Goal: Task Accomplishment & Management: Manage account settings

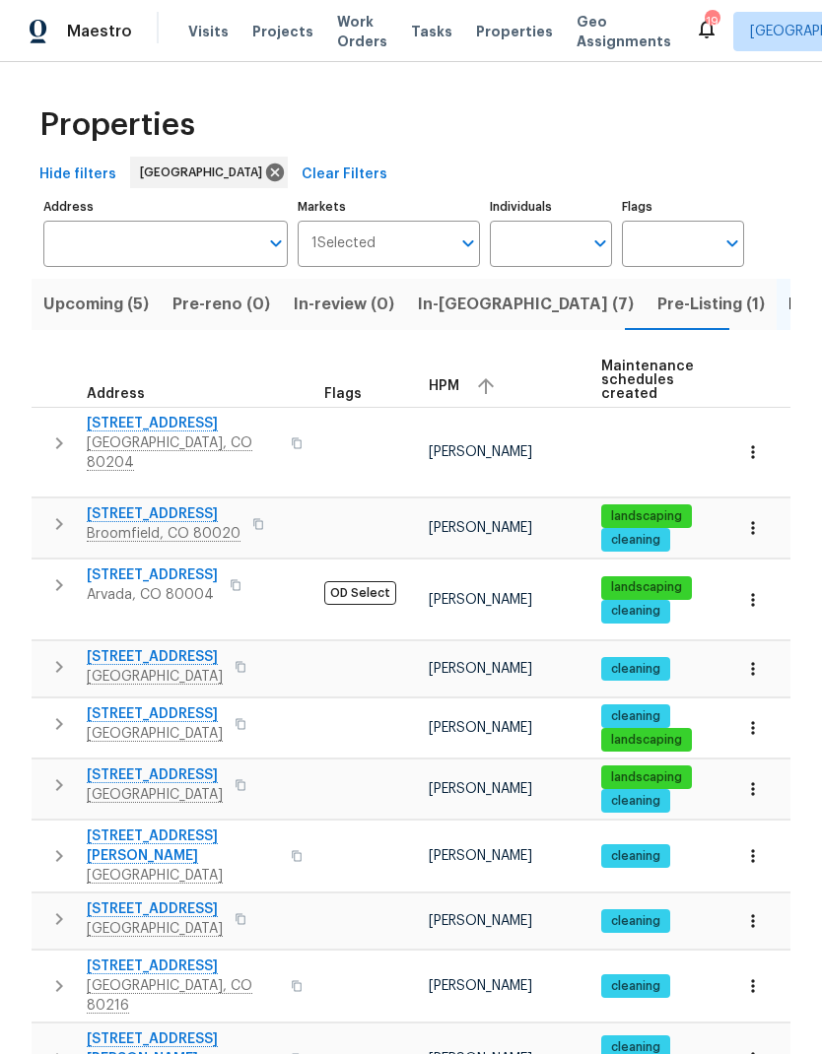
click at [213, 34] on span "Visits" at bounding box center [208, 32] width 40 height 20
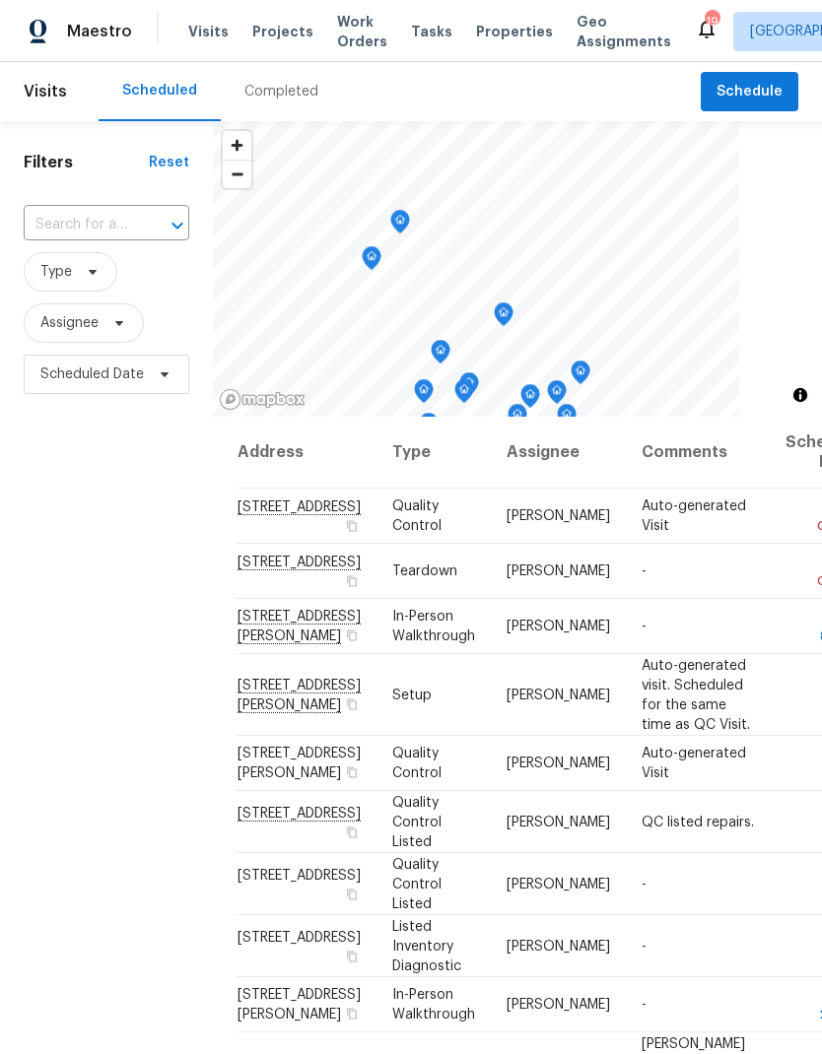
click at [115, 225] on input "text" at bounding box center [79, 225] width 110 height 31
type input "4658"
click at [101, 286] on li "[STREET_ADDRESS]" at bounding box center [105, 271] width 165 height 34
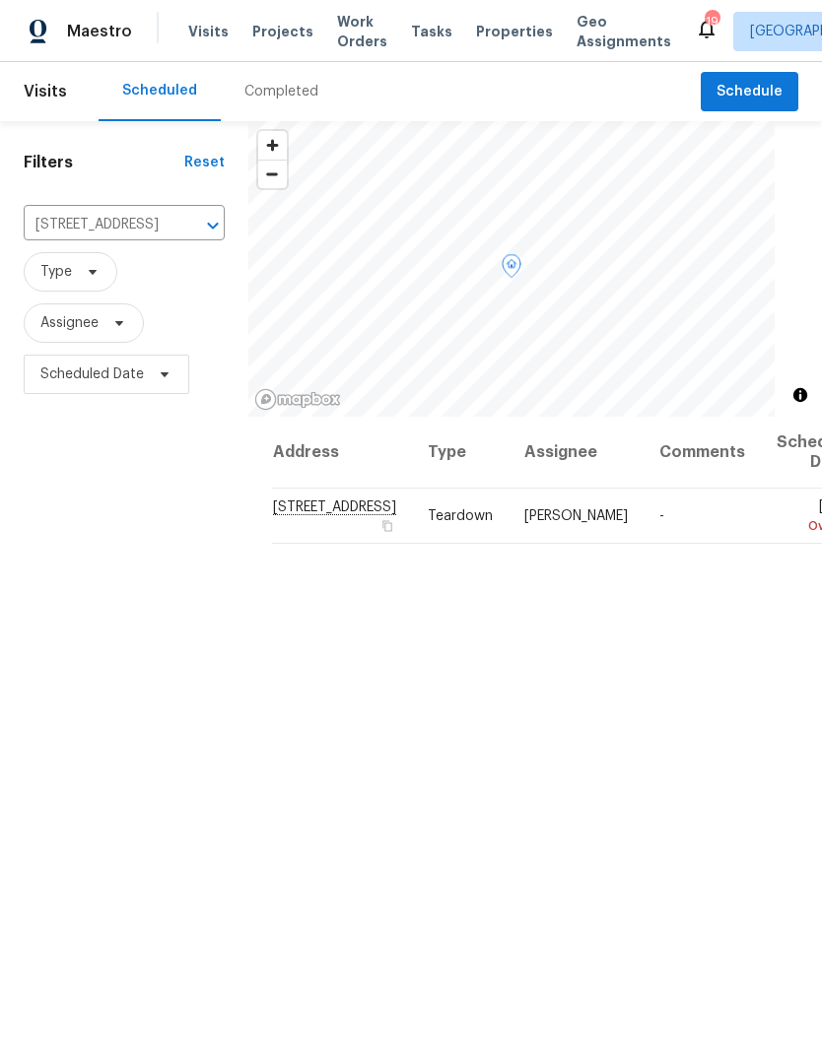
click at [0, 0] on icon at bounding box center [0, 0] width 0 height 0
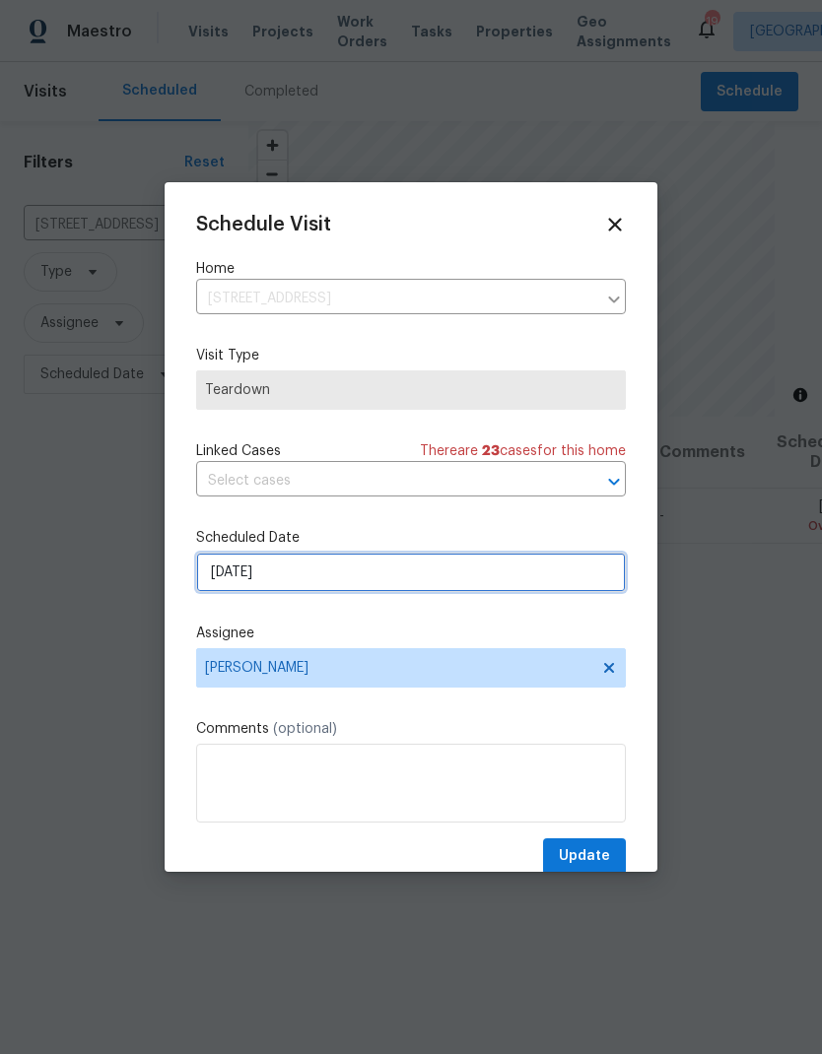
click at [328, 578] on input "[DATE]" at bounding box center [411, 572] width 430 height 39
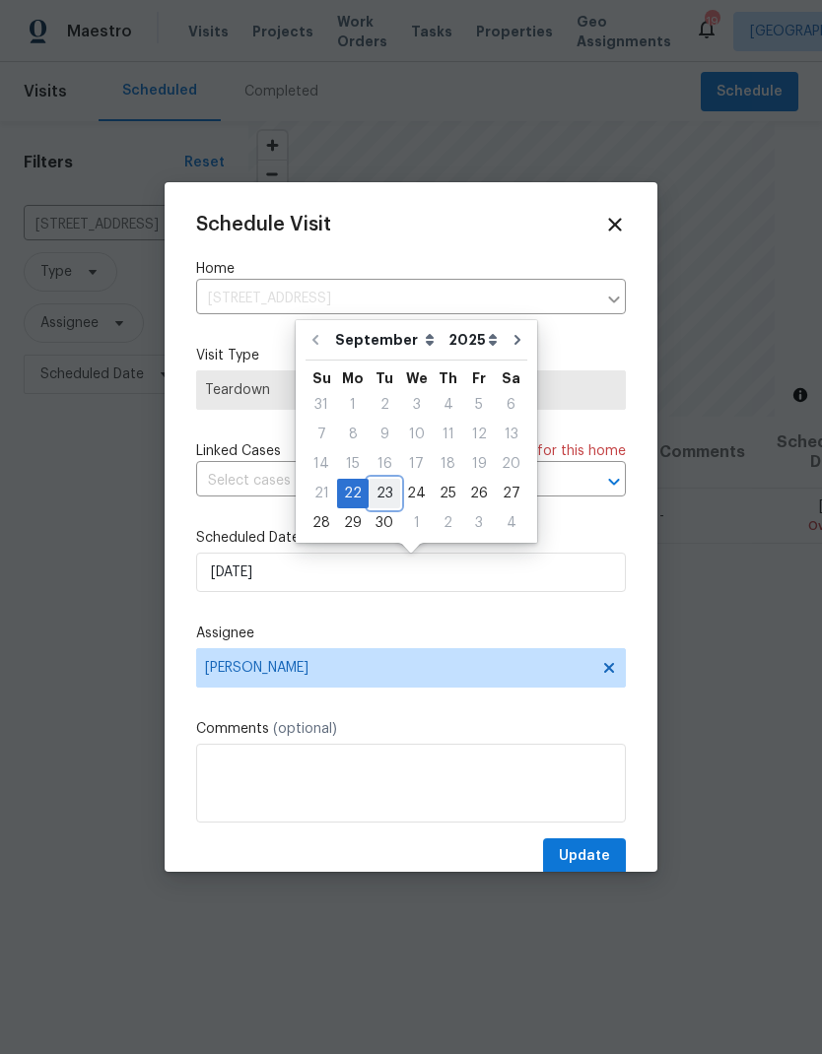
click at [388, 498] on div "23" at bounding box center [385, 494] width 32 height 28
type input "[DATE]"
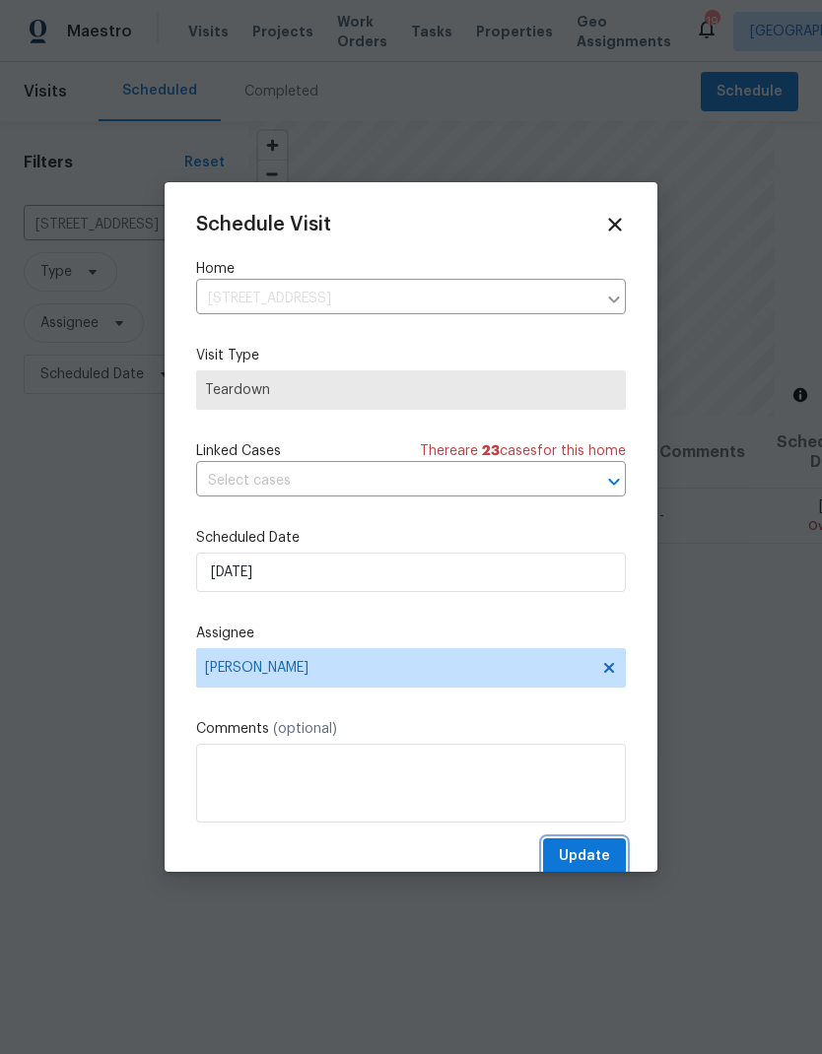
click at [593, 855] on span "Update" at bounding box center [584, 856] width 51 height 25
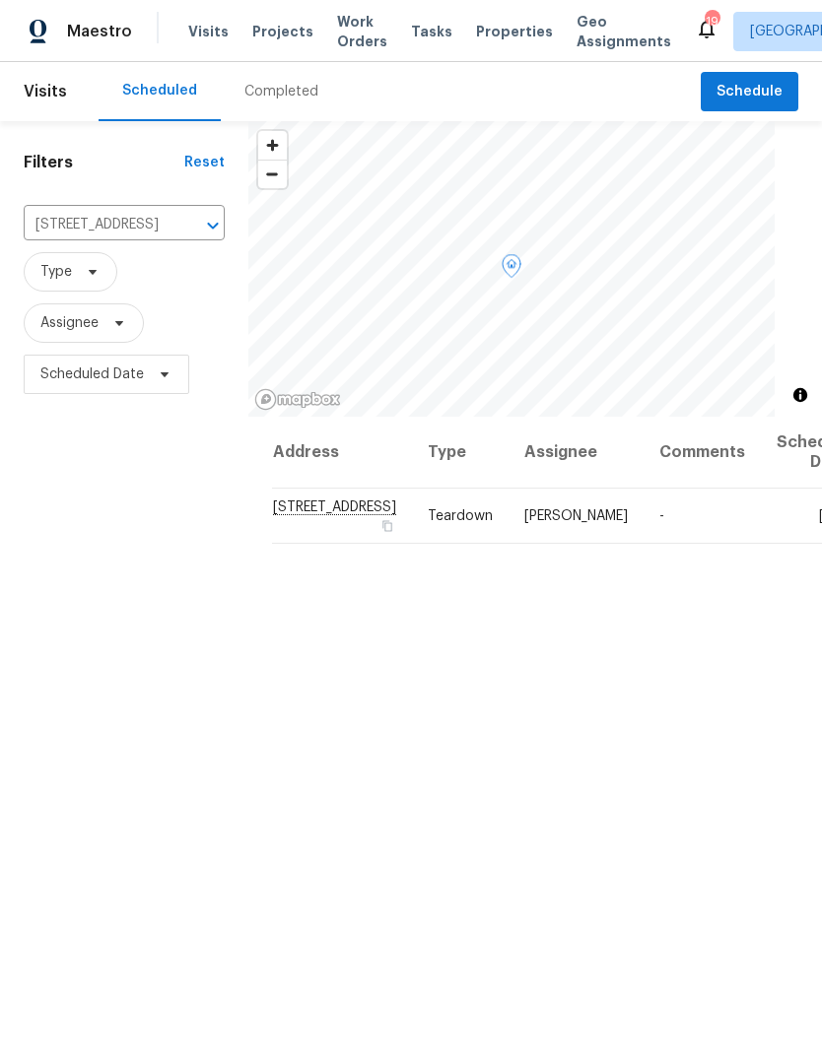
click at [0, 0] on icon at bounding box center [0, 0] width 0 height 0
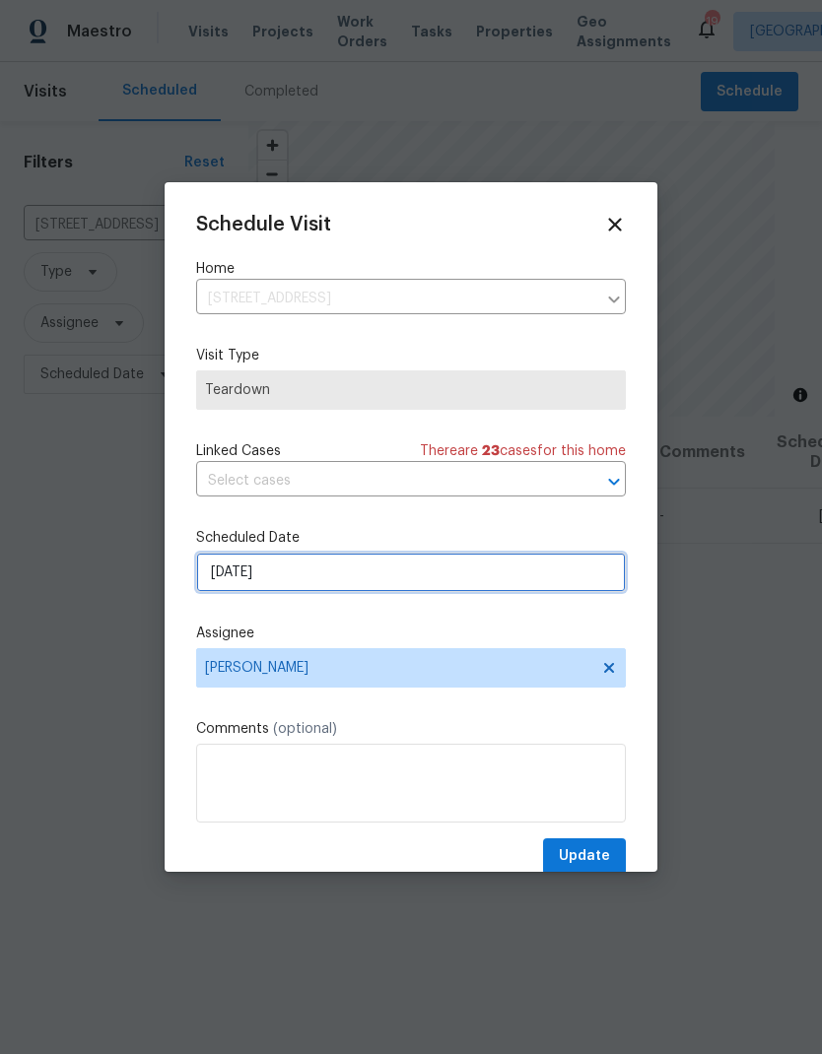
click at [316, 580] on input "[DATE]" at bounding box center [411, 572] width 430 height 39
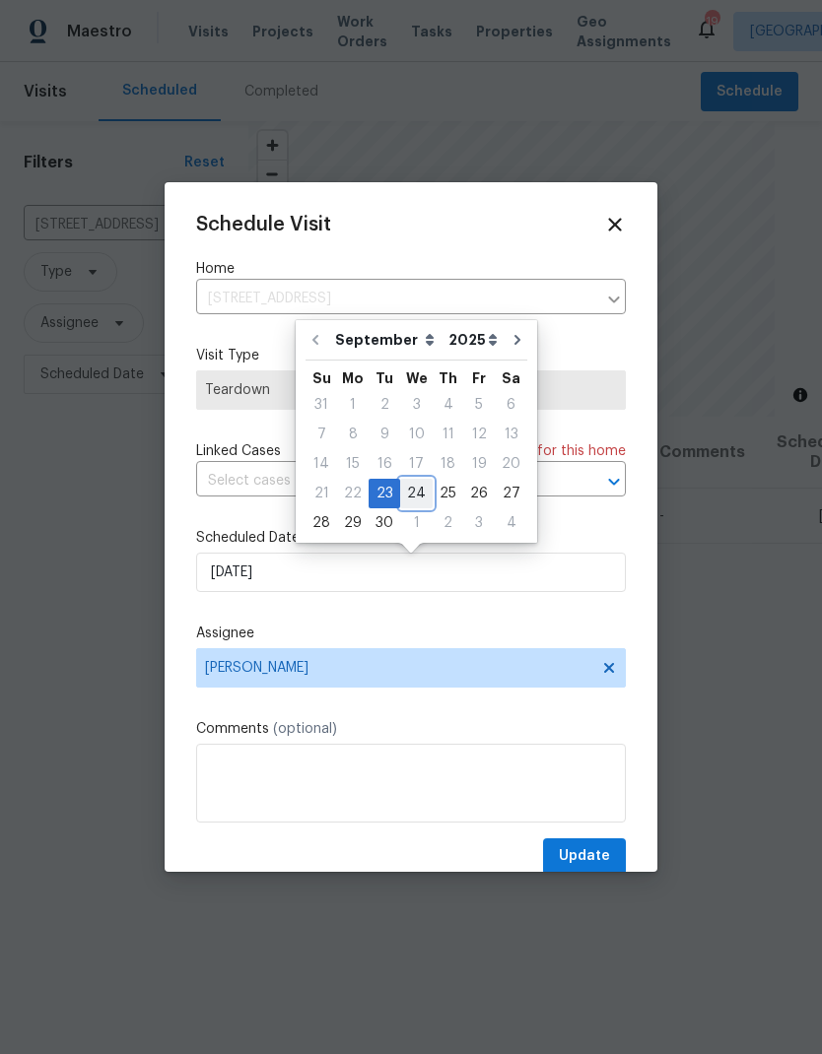
click at [418, 490] on div "24" at bounding box center [416, 494] width 33 height 28
type input "[DATE]"
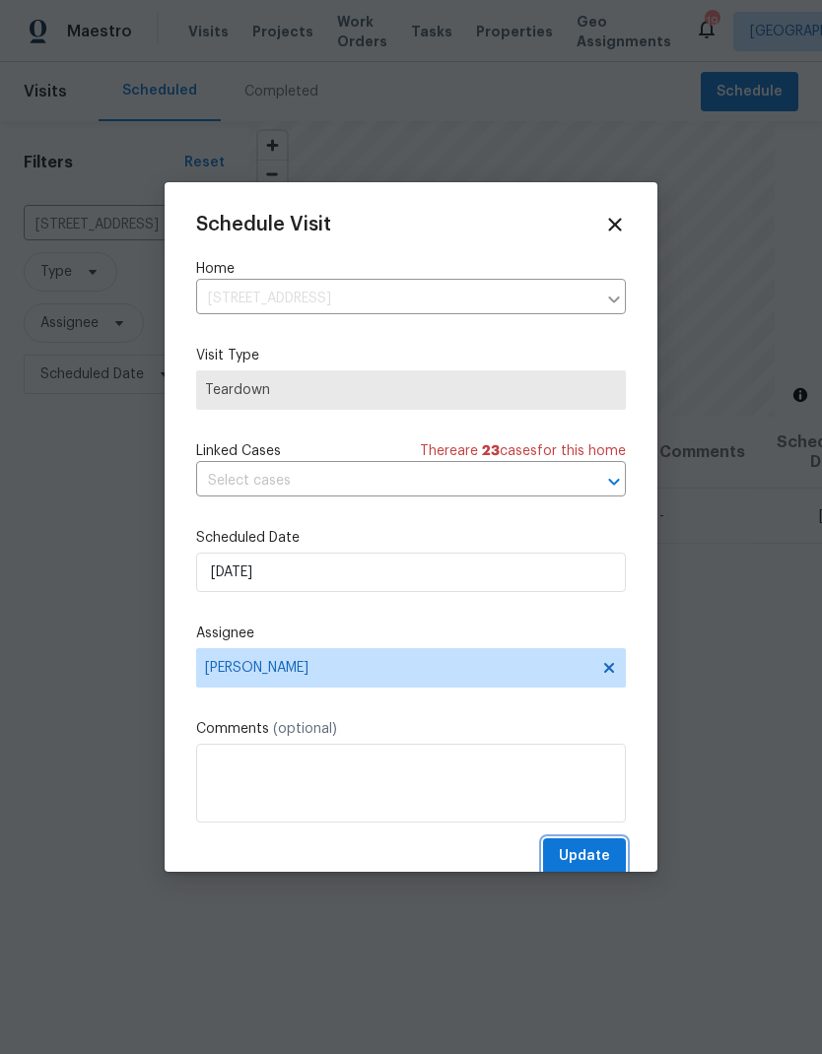
click at [602, 848] on button "Update" at bounding box center [584, 857] width 83 height 36
